Goal: Task Accomplishment & Management: Manage account settings

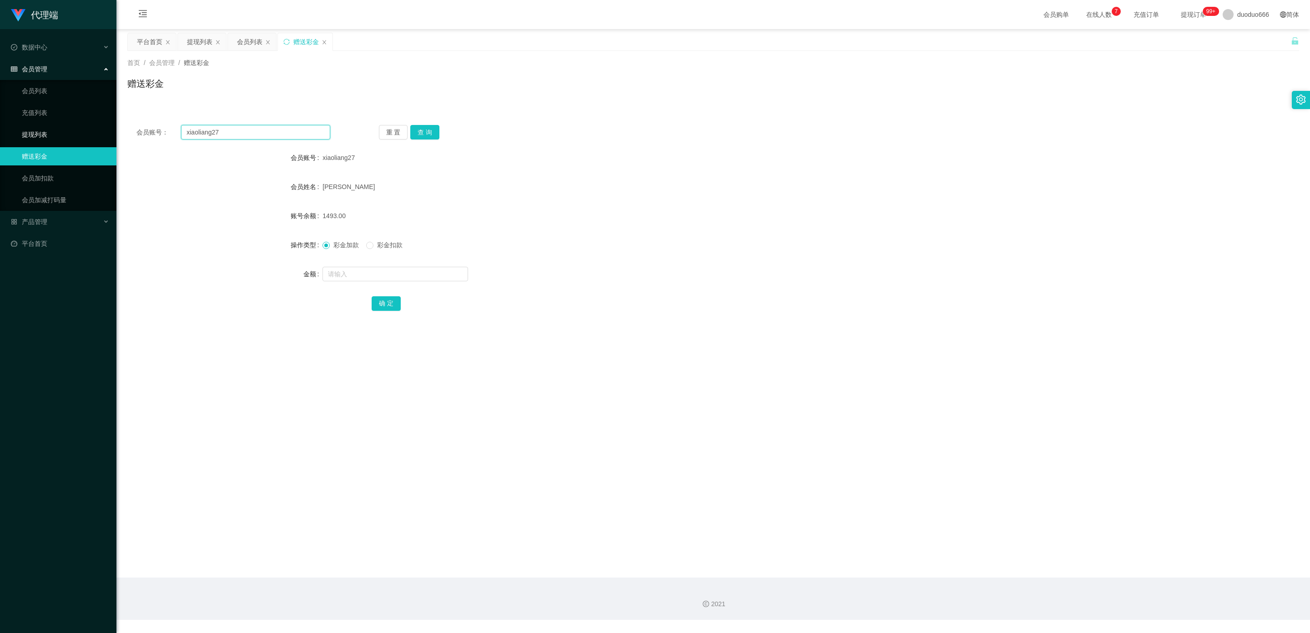
drag, startPoint x: 250, startPoint y: 134, endPoint x: 0, endPoint y: 135, distance: 250.1
click at [0, 135] on section "代理端 数据中心 会员管理 会员列表 充值列表 提现列表 赠送彩金 会员加扣款 会员加减打码量 产品管理 开奖记录 注单管理 产品列表 即时注单 产品预设置 …" at bounding box center [655, 310] width 1310 height 620
paste input "88198402"
type input "88198402"
click at [421, 130] on button "查 询" at bounding box center [424, 132] width 29 height 15
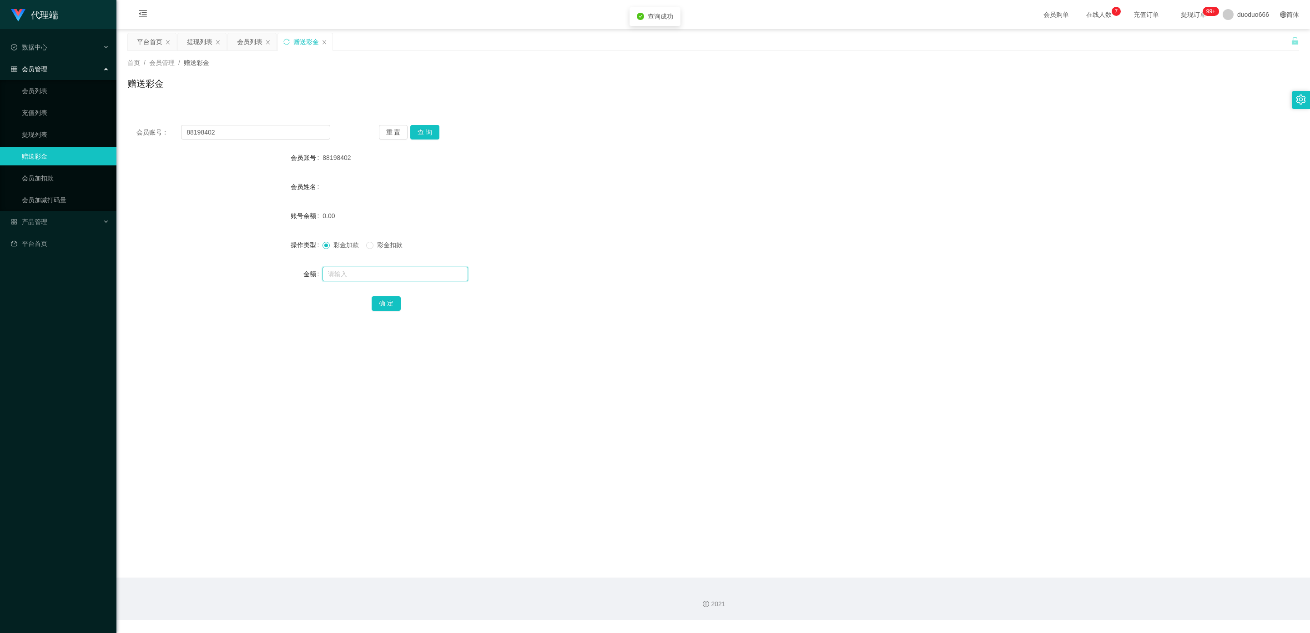
click at [352, 272] on input "text" at bounding box center [395, 274] width 146 height 15
type input "100"
click at [389, 299] on button "确 定" at bounding box center [385, 303] width 29 height 15
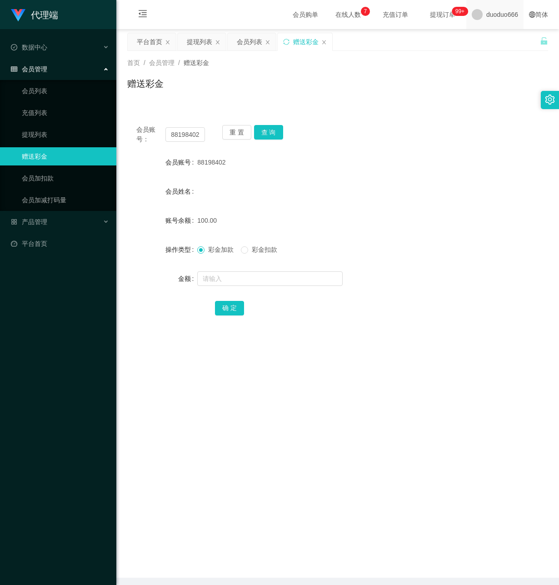
drag, startPoint x: 254, startPoint y: 463, endPoint x: 461, endPoint y: 18, distance: 491.1
click at [258, 451] on main "关闭左侧 关闭右侧 关闭其它 刷新页面 平台首页 提现列表 会员列表 赠送彩金 首页 / 会员管理 / 赠送彩金 / 赠送彩金 会员账号： 88198402 …" at bounding box center [337, 303] width 443 height 549
click at [78, 69] on div "会员管理" at bounding box center [58, 69] width 116 height 18
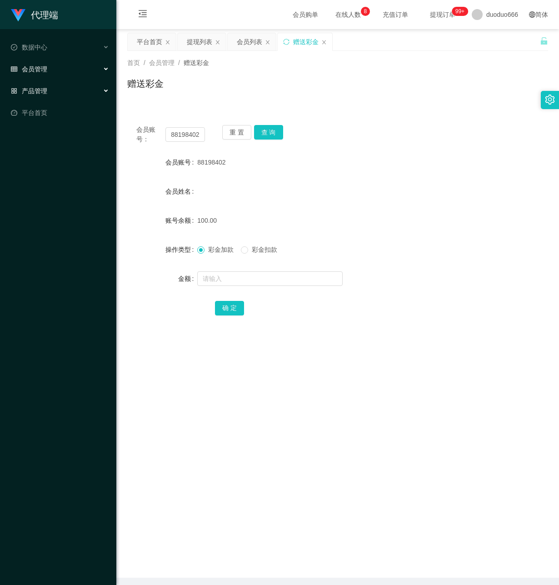
click at [70, 90] on div "产品管理" at bounding box center [58, 91] width 116 height 18
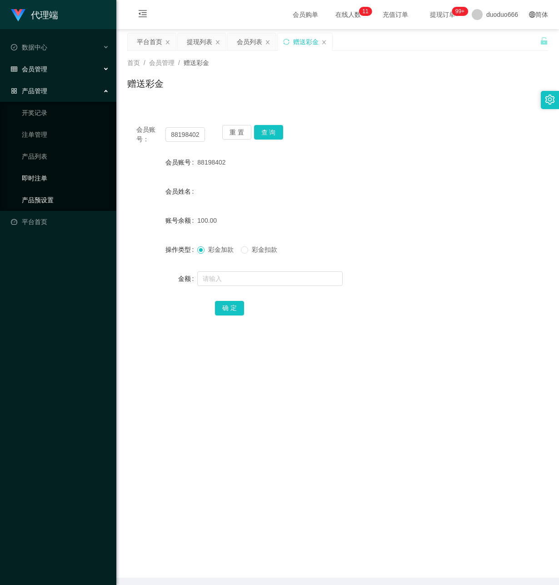
drag, startPoint x: 62, startPoint y: 200, endPoint x: 112, endPoint y: 175, distance: 55.9
click at [62, 200] on link "产品预设置" at bounding box center [65, 200] width 87 height 18
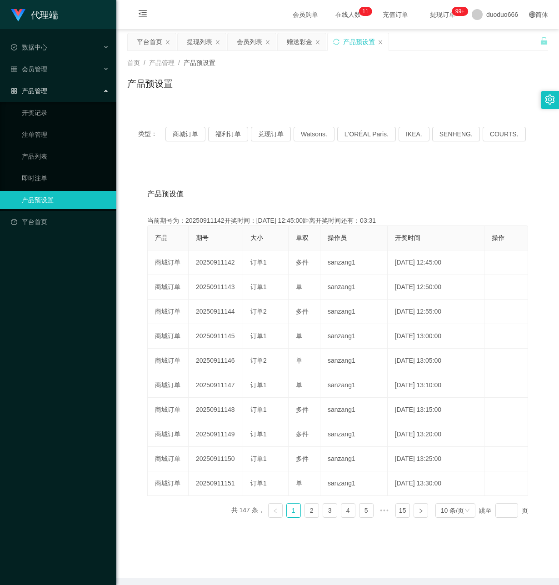
click at [68, 286] on div "代理端 数据中心 会员管理 会员列表 充值列表 提现列表 赠送彩金 会员加扣款 会员加减打码量 产品管理 开奖记录 注单管理 产品列表 即时注单 产品预设置 …" at bounding box center [58, 292] width 116 height 585
click at [305, 43] on div "赠送彩金" at bounding box center [299, 41] width 25 height 17
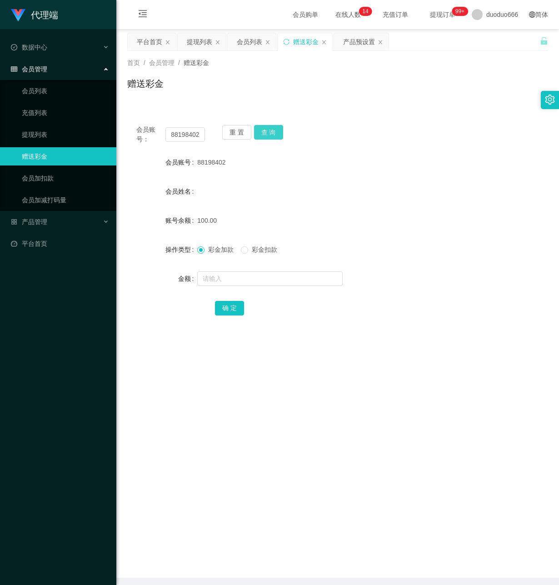
click at [267, 133] on button "查 询" at bounding box center [268, 132] width 29 height 15
click at [253, 381] on main "关闭左侧 关闭右侧 关闭其它 刷新页面 平台首页 提现列表 会员列表 赠送彩金 产品预设置 首页 / 会员管理 / 赠送彩金 / 赠送彩金 会员账号： 881…" at bounding box center [337, 303] width 443 height 549
click at [263, 130] on button "查 询" at bounding box center [268, 132] width 29 height 15
click at [187, 373] on main "关闭左侧 关闭右侧 关闭其它 刷新页面 平台首页 提现列表 会员列表 赠送彩金 产品预设置 首页 / 会员管理 / 赠送彩金 / 赠送彩金 会员账号： 881…" at bounding box center [337, 303] width 443 height 549
click at [235, 377] on main "关闭左侧 关闭右侧 关闭其它 刷新页面 平台首页 提现列表 会员列表 赠送彩金 产品预设置 首页 / 会员管理 / 赠送彩金 / 赠送彩金 会员账号： 881…" at bounding box center [337, 303] width 443 height 549
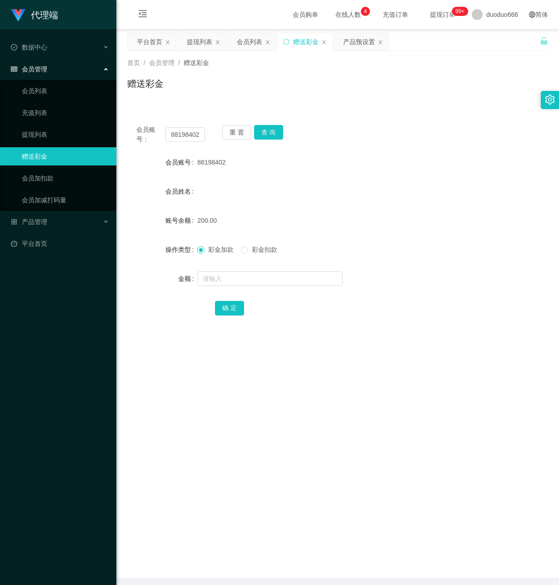
click at [254, 249] on span "彩金扣款" at bounding box center [264, 249] width 33 height 7
click at [236, 273] on input "text" at bounding box center [270, 278] width 146 height 15
type input "50"
drag, startPoint x: 227, startPoint y: 306, endPoint x: 173, endPoint y: 311, distance: 53.9
click at [227, 306] on button "确 定" at bounding box center [229, 308] width 29 height 15
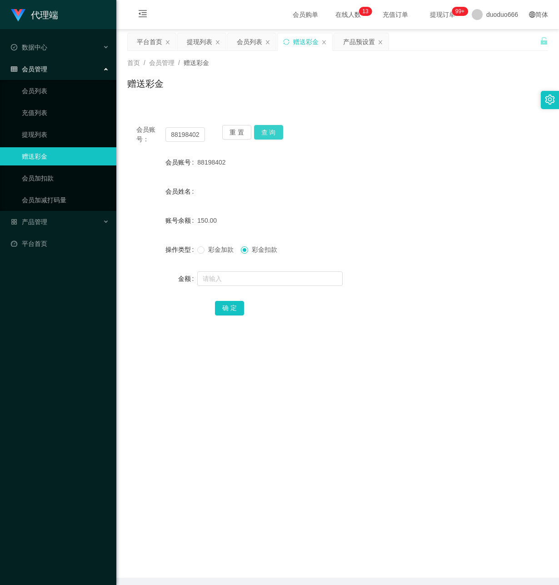
click at [262, 137] on button "查 询" at bounding box center [268, 132] width 29 height 15
click at [67, 131] on link "提现列表" at bounding box center [65, 134] width 87 height 18
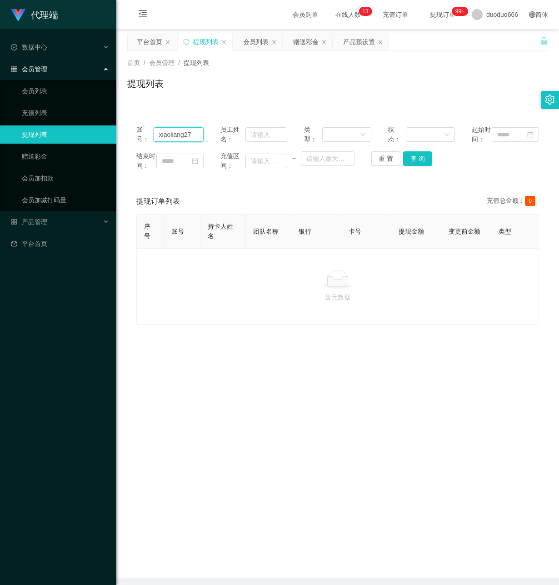
click at [193, 140] on input "xiaoliang27" at bounding box center [179, 134] width 50 height 15
drag, startPoint x: 199, startPoint y: 138, endPoint x: 115, endPoint y: 168, distance: 89.7
click at [0, 134] on html "代理端 数据中心 会员管理 会员列表 充值列表 提现列表 赠送彩金 会员加扣款 会员加减打码量 产品管理 开奖记录 注单管理 产品列表 即时注单 产品预设置 …" at bounding box center [279, 292] width 559 height 585
paste input "88198402"
type input "88198402"
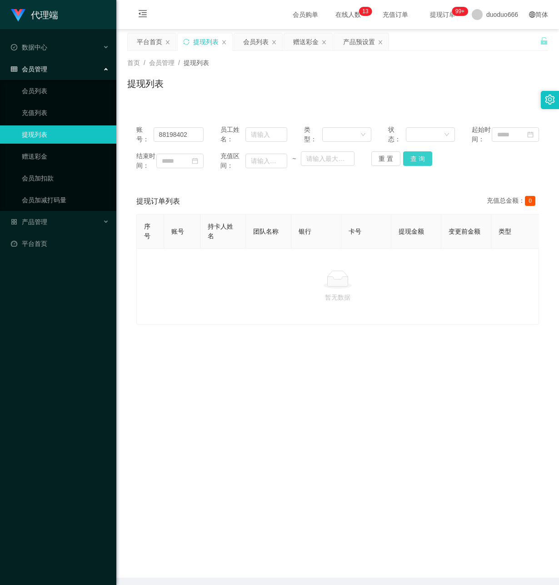
click at [419, 166] on button "查 询" at bounding box center [417, 158] width 29 height 15
drag, startPoint x: 213, startPoint y: 401, endPoint x: 221, endPoint y: 397, distance: 8.7
click at [221, 397] on main "关闭左侧 关闭右侧 关闭其它 刷新页面 平台首页 提现列表 会员列表 赠送彩金 产品预设置 首页 / 会员管理 / 提现列表 / 提现列表 账号： 88198…" at bounding box center [337, 303] width 443 height 549
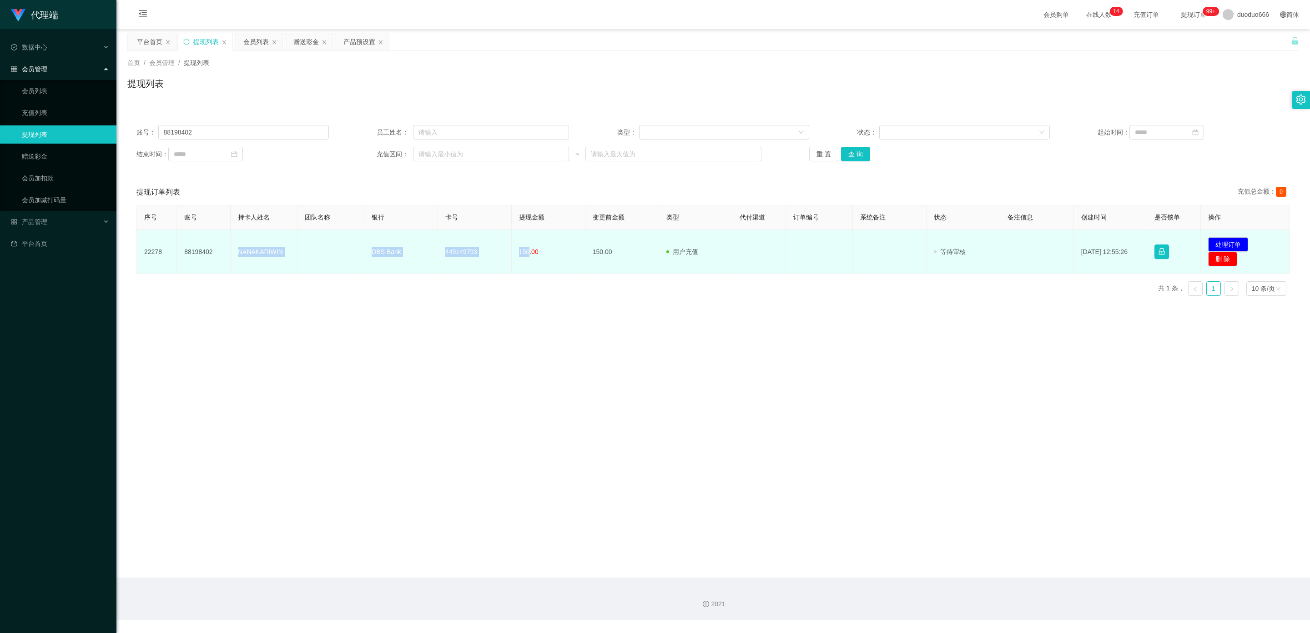
drag, startPoint x: 527, startPoint y: 250, endPoint x: 235, endPoint y: 251, distance: 291.5
click at [235, 251] on tr "22278 88198402 NANAKARIWIN DBS Bank 449149793 150.00 150.00 用户充值 人工扣款 审核驳回 审核成功…" at bounding box center [713, 252] width 1153 height 44
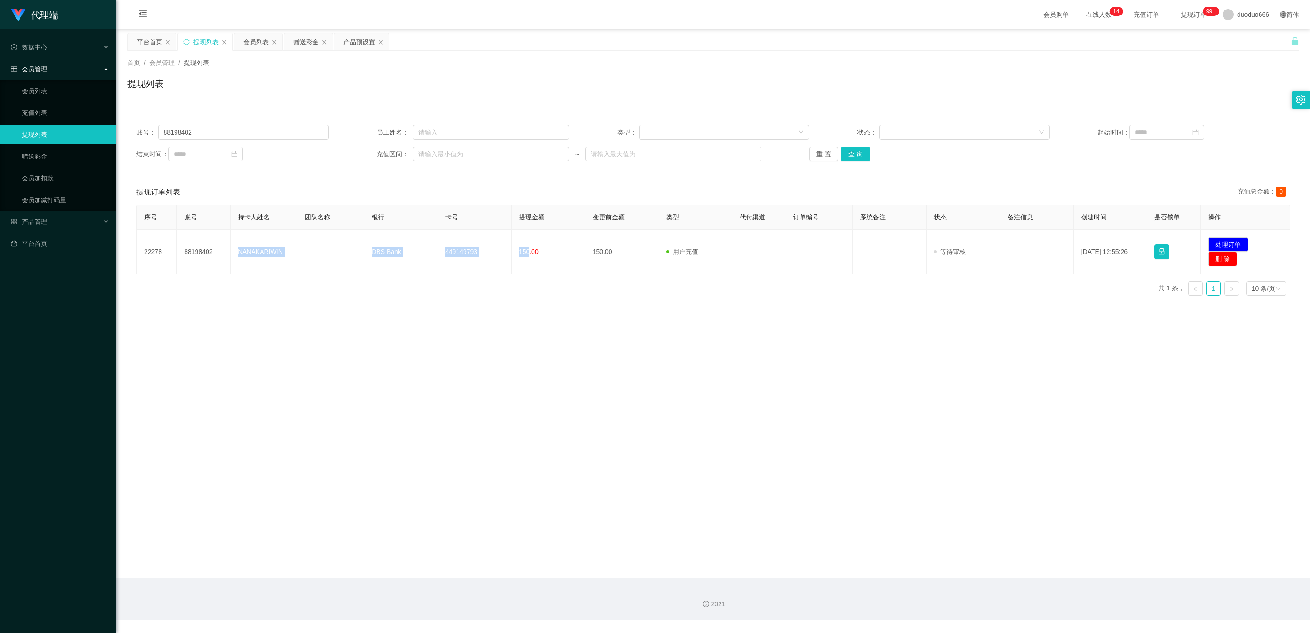
copy tr "NANAKARIWIN DBS Bank 449149793 150"
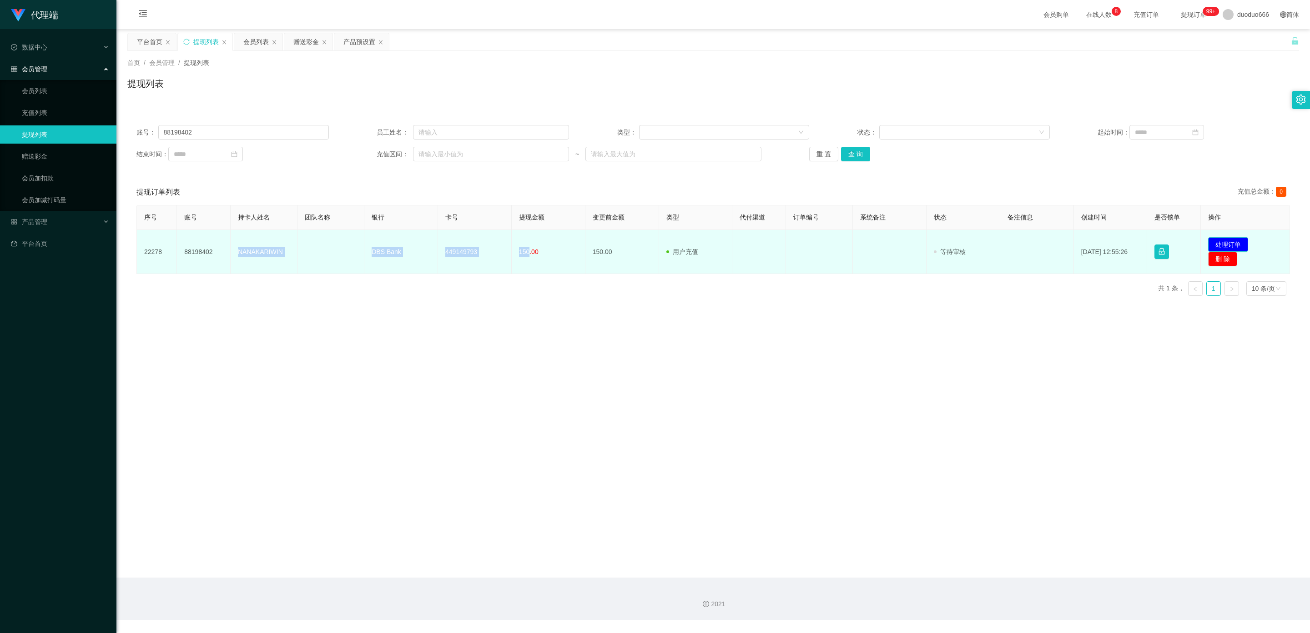
click at [559, 242] on button "处理订单" at bounding box center [1228, 244] width 40 height 15
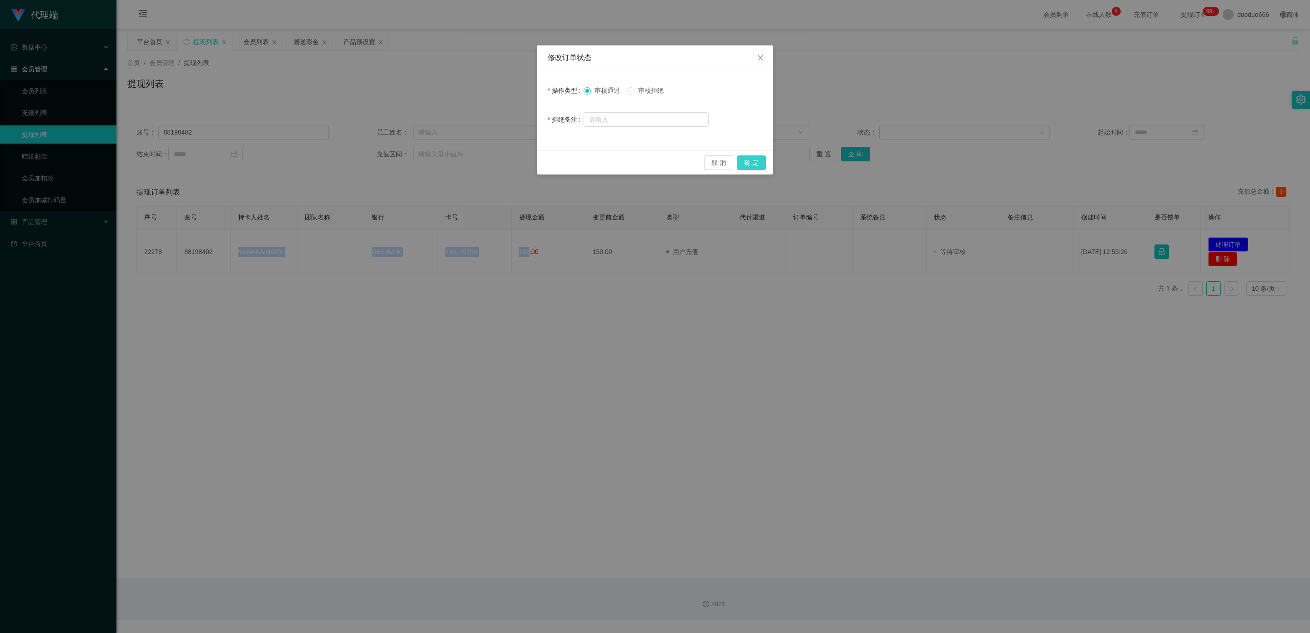
click at [559, 161] on button "确 定" at bounding box center [751, 163] width 29 height 15
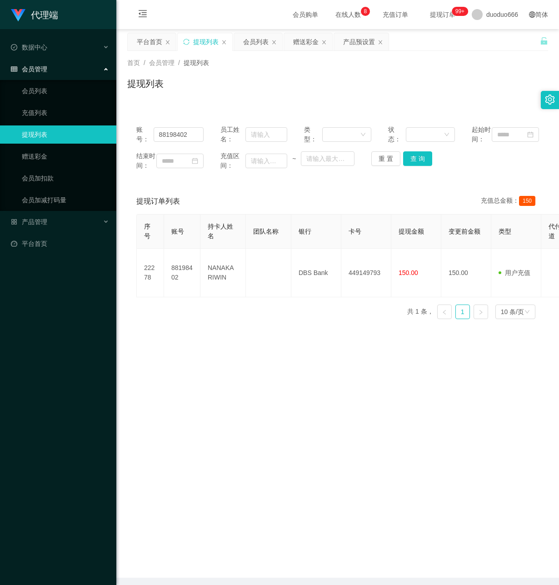
drag, startPoint x: 224, startPoint y: 374, endPoint x: 471, endPoint y: 43, distance: 413.0
click at [226, 366] on main "关闭左侧 关闭右侧 关闭其它 刷新页面 平台首页 提现列表 会员列表 赠送彩金 产品预设置 首页 / 会员管理 / 提现列表 / 提现列表 账号： 88198…" at bounding box center [337, 303] width 443 height 549
click at [310, 41] on div "赠送彩金" at bounding box center [305, 41] width 25 height 17
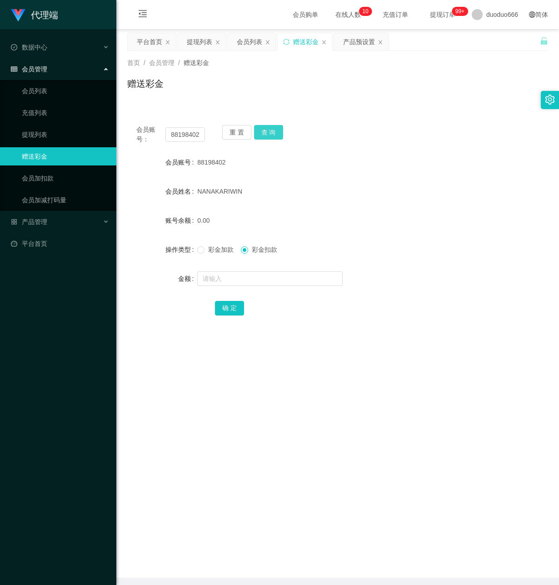
drag, startPoint x: 263, startPoint y: 132, endPoint x: 257, endPoint y: 146, distance: 15.1
click at [263, 132] on button "查 询" at bounding box center [268, 132] width 29 height 15
click at [226, 281] on input "text" at bounding box center [270, 278] width 146 height 15
type input "8"
click at [238, 306] on button "确 定" at bounding box center [229, 308] width 29 height 15
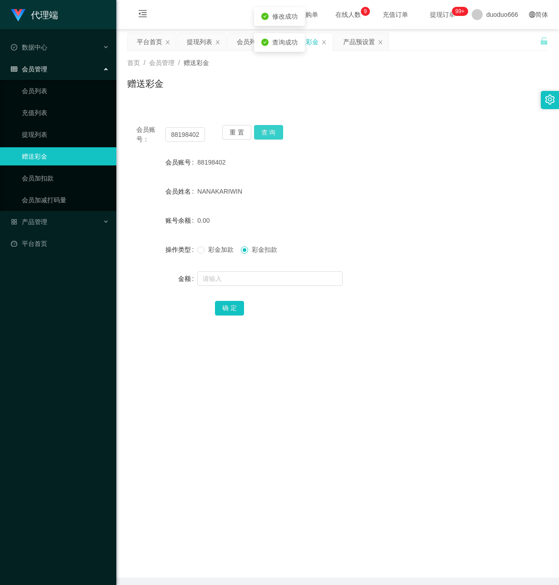
click at [267, 135] on button "查 询" at bounding box center [268, 132] width 29 height 15
click at [226, 304] on button "确 定" at bounding box center [229, 308] width 29 height 15
click at [266, 130] on button "查 询" at bounding box center [268, 132] width 29 height 15
click at [226, 305] on button "确 定" at bounding box center [229, 308] width 29 height 15
click at [266, 131] on button "查 询" at bounding box center [268, 132] width 29 height 15
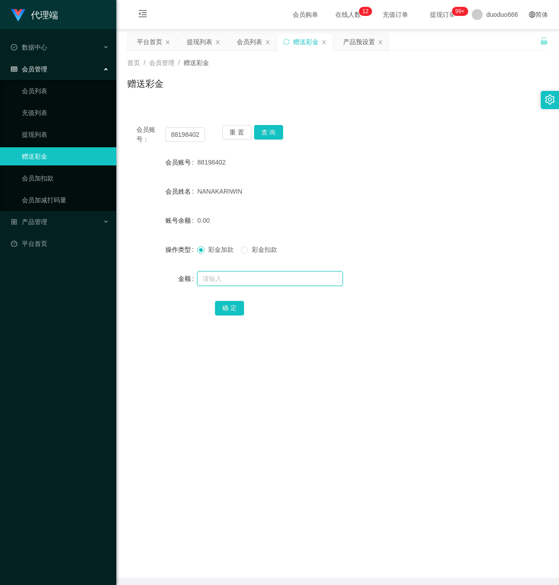
click at [223, 281] on input "text" at bounding box center [270, 278] width 146 height 15
type input "8"
click at [231, 307] on button "确 定" at bounding box center [229, 308] width 29 height 15
click at [272, 130] on button "查 询" at bounding box center [268, 132] width 29 height 15
click at [262, 127] on button "查 询" at bounding box center [268, 132] width 29 height 15
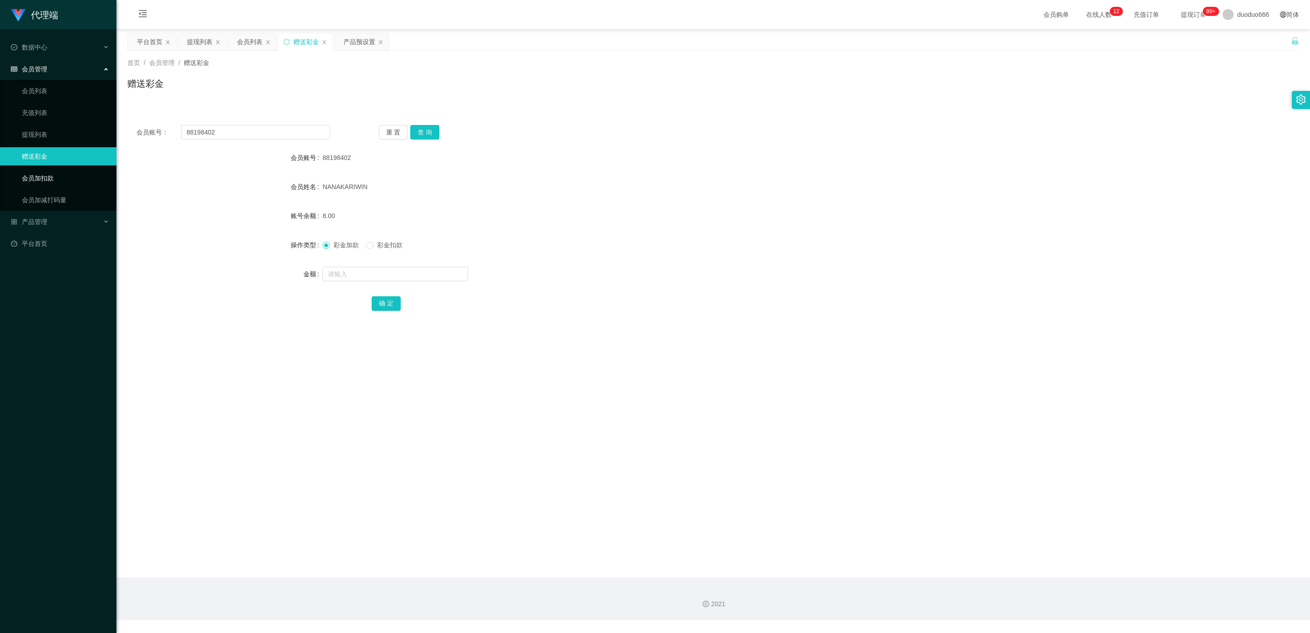
click at [65, 176] on link "会员加扣款" at bounding box center [65, 178] width 87 height 18
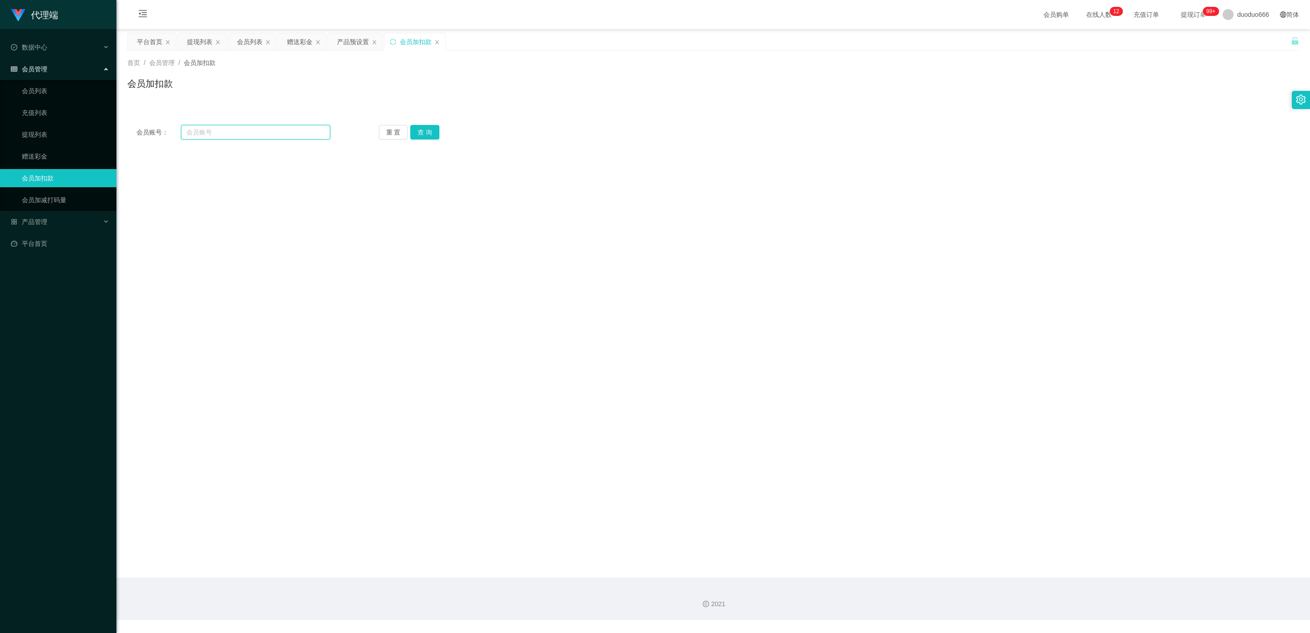
click at [244, 130] on input "text" at bounding box center [255, 132] width 149 height 15
paste input "88198402"
type input "88198402"
click at [428, 130] on button "查 询" at bounding box center [424, 132] width 29 height 15
click at [51, 159] on link "赠送彩金" at bounding box center [65, 156] width 87 height 18
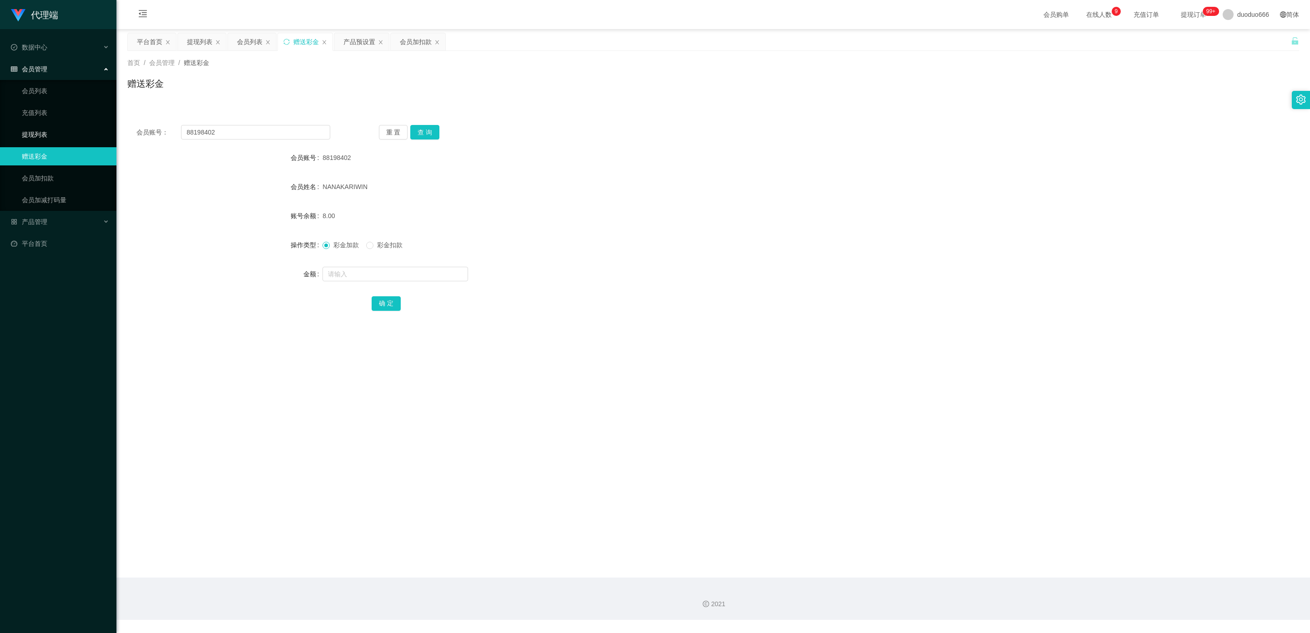
click at [50, 125] on link "提现列表" at bounding box center [65, 134] width 87 height 18
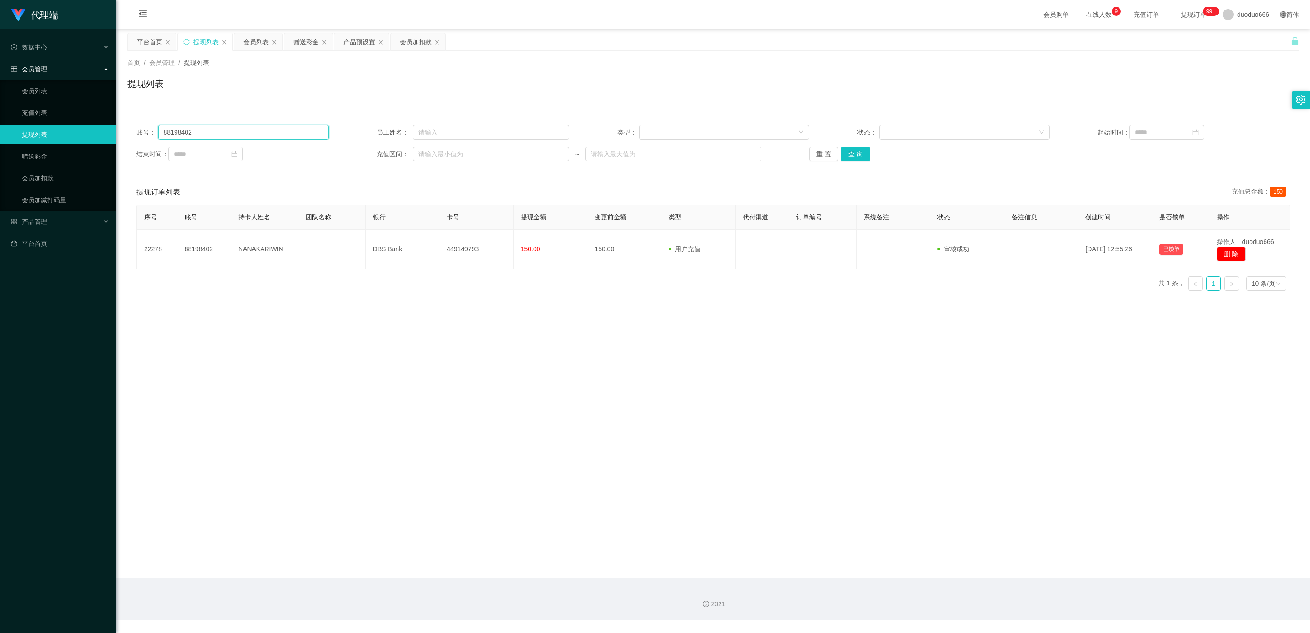
drag, startPoint x: 205, startPoint y: 136, endPoint x: 25, endPoint y: 132, distance: 179.6
click at [25, 132] on section "代理端 数据中心 会员管理 会员列表 充值列表 提现列表 赠送彩金 会员加扣款 会员加减打码量 产品管理 开奖记录 注单管理 产品列表 即时注单 产品预设置 …" at bounding box center [655, 310] width 1310 height 620
click at [559, 157] on button "查 询" at bounding box center [855, 154] width 29 height 15
